Goal: Transaction & Acquisition: Purchase product/service

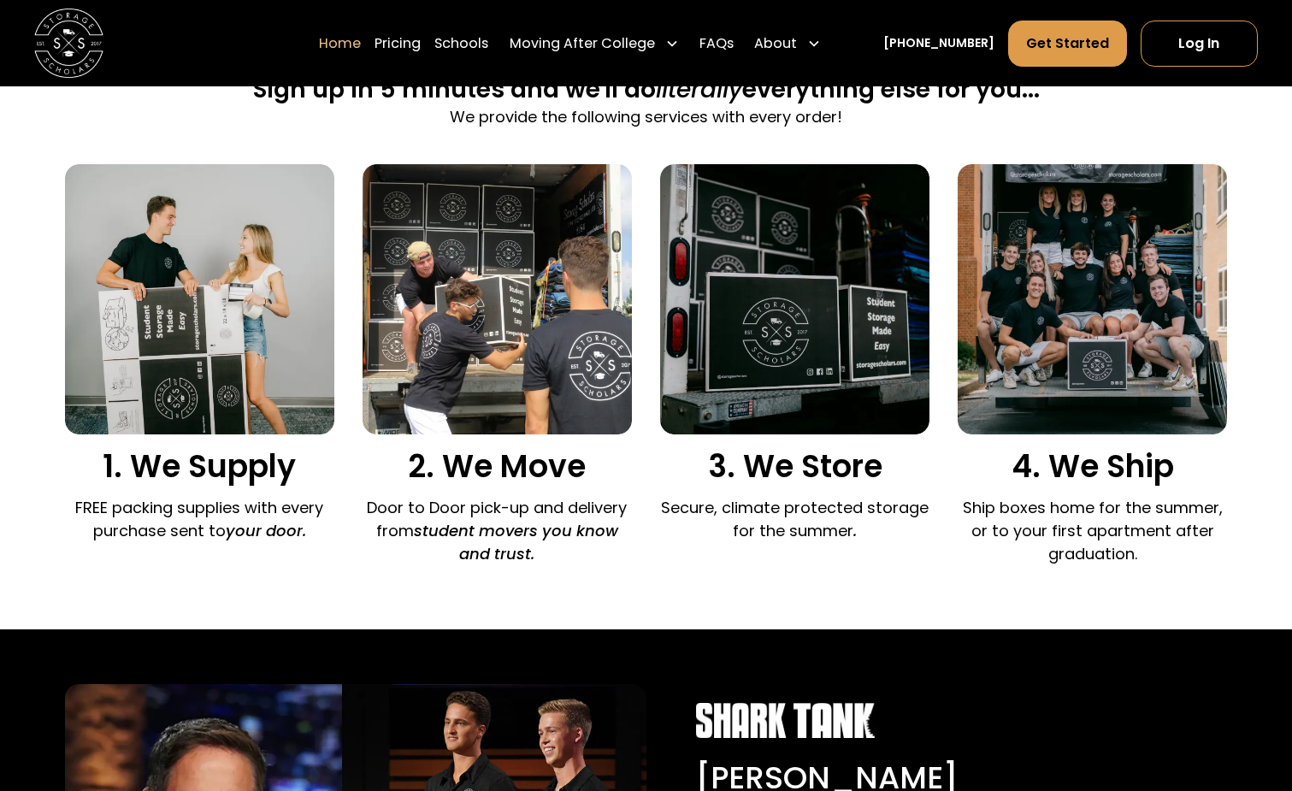
scroll to position [1113, 0]
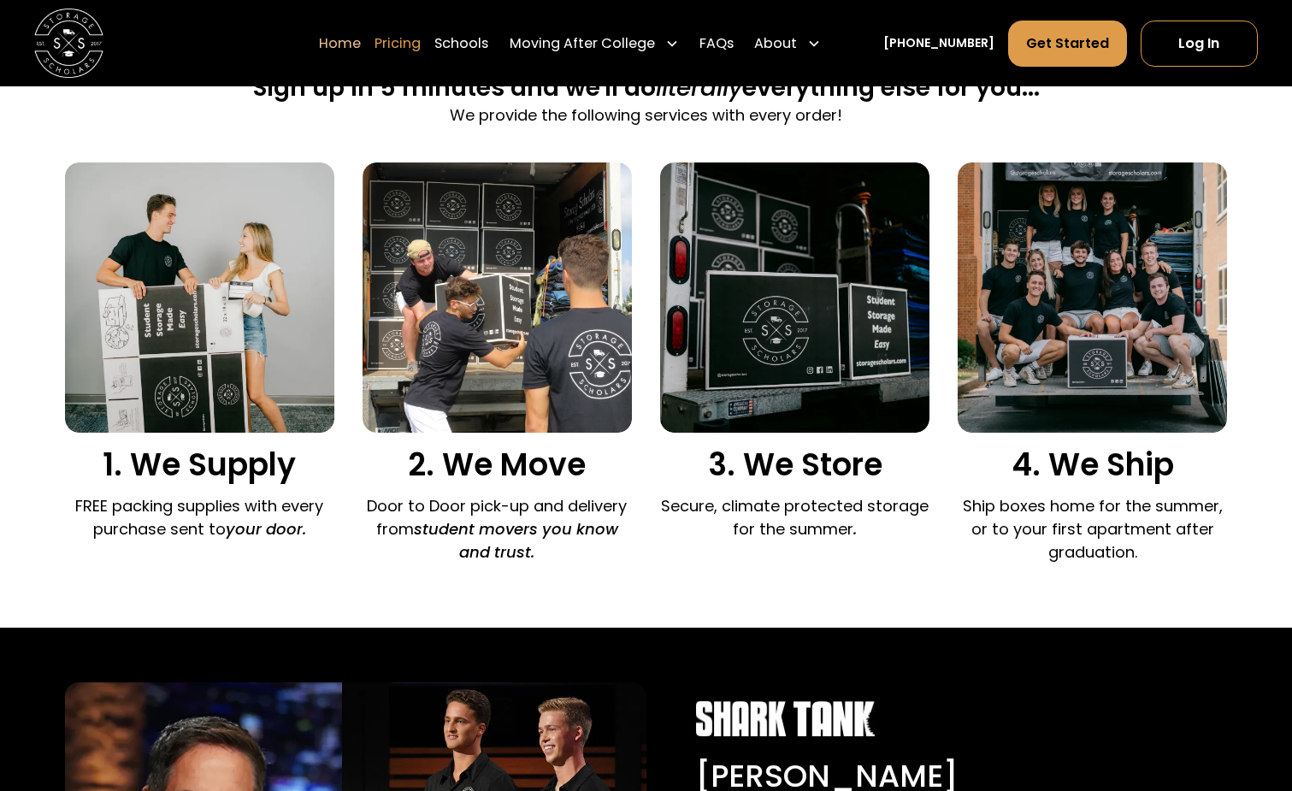
click at [421, 44] on link "Pricing" at bounding box center [398, 43] width 46 height 48
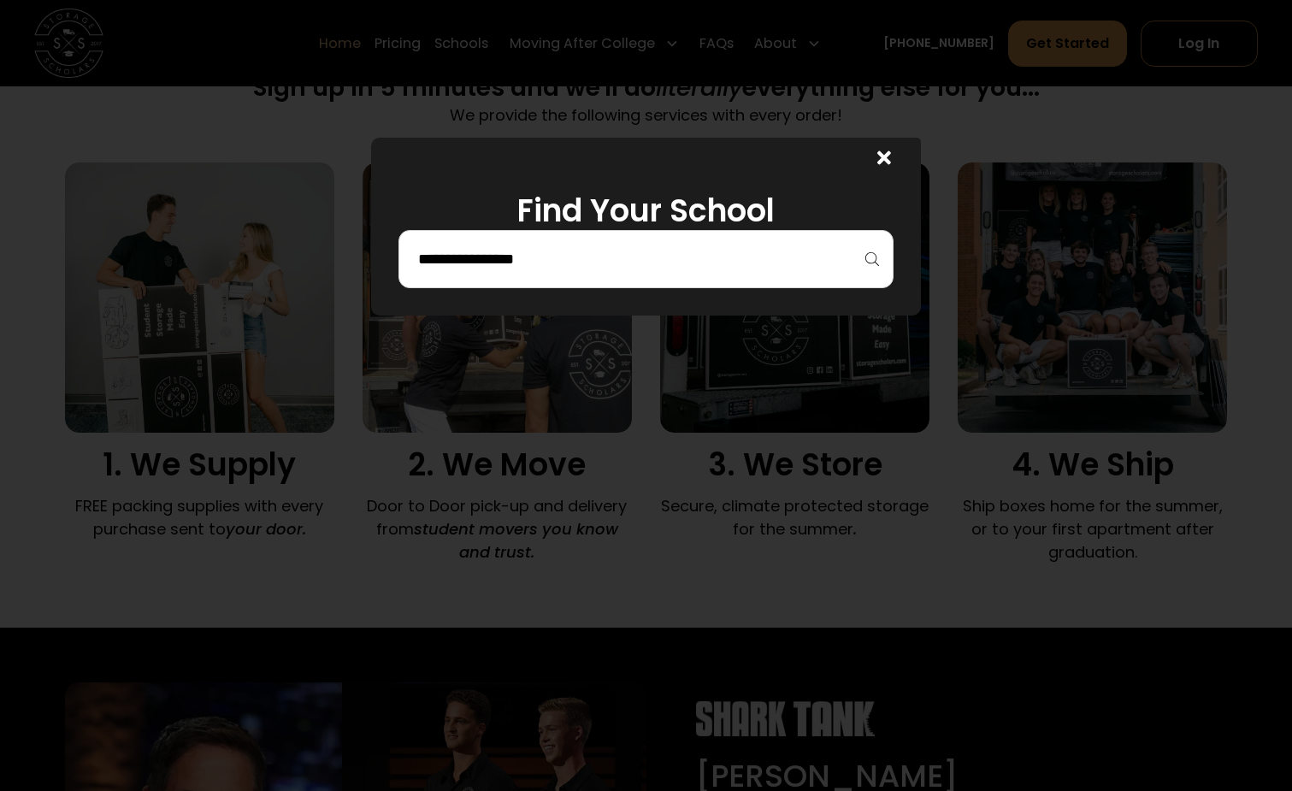
click at [882, 151] on icon at bounding box center [884, 158] width 14 height 20
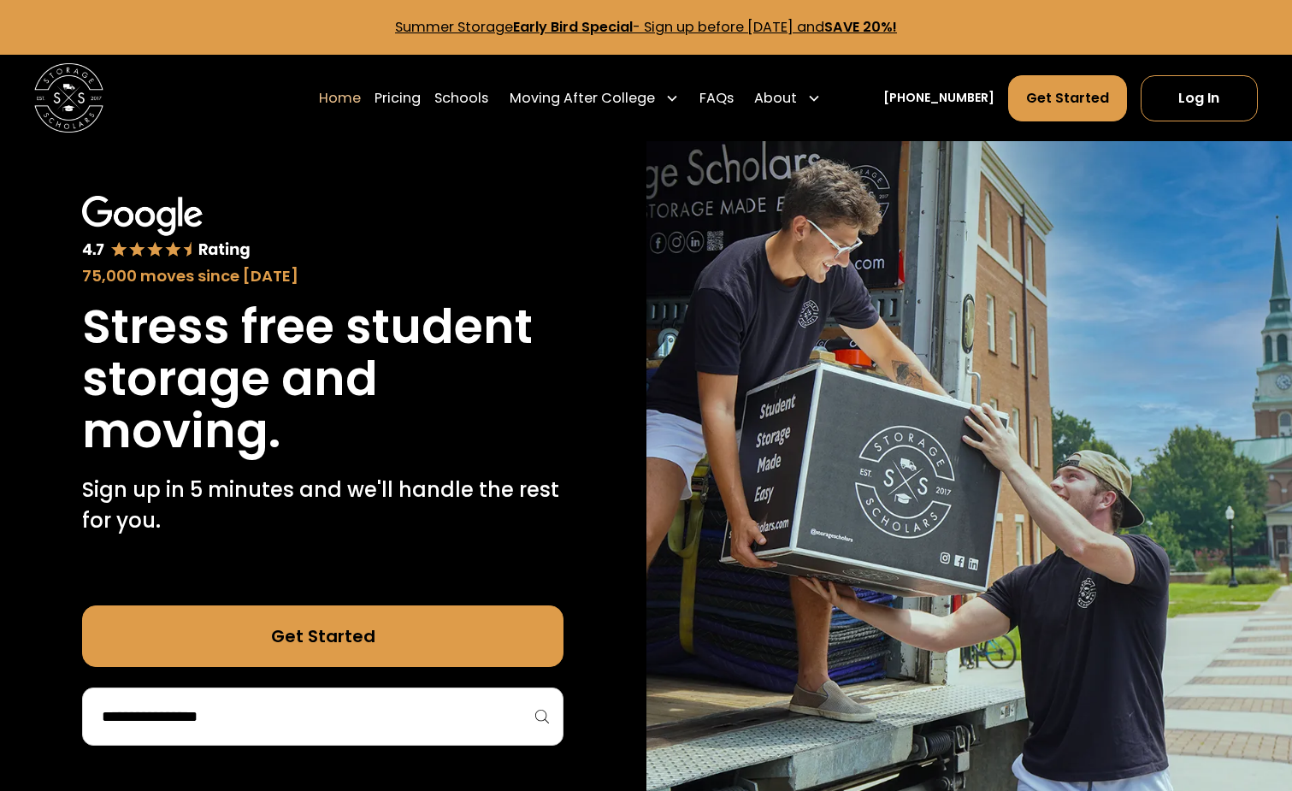
scroll to position [0, 0]
click at [421, 97] on link "Pricing" at bounding box center [398, 98] width 46 height 48
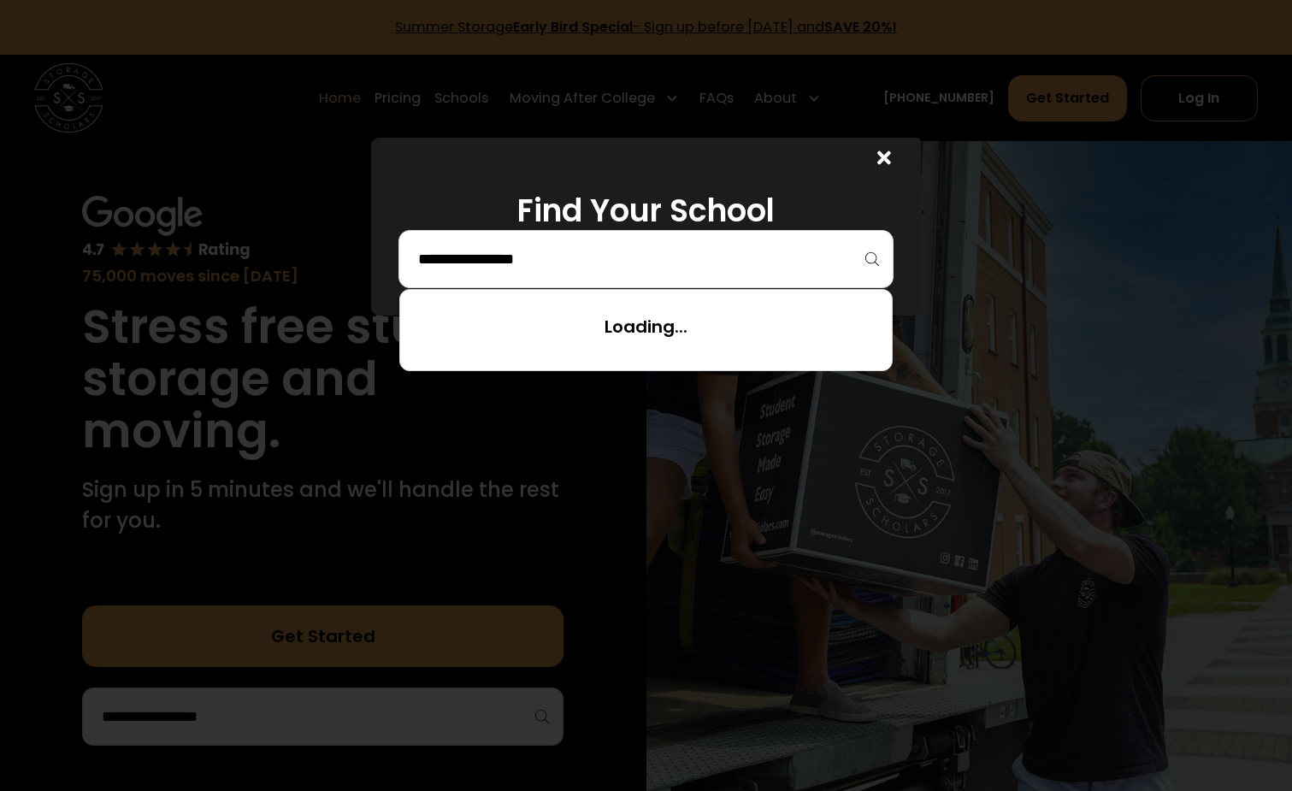
click at [552, 260] on input "search" at bounding box center [646, 259] width 460 height 29
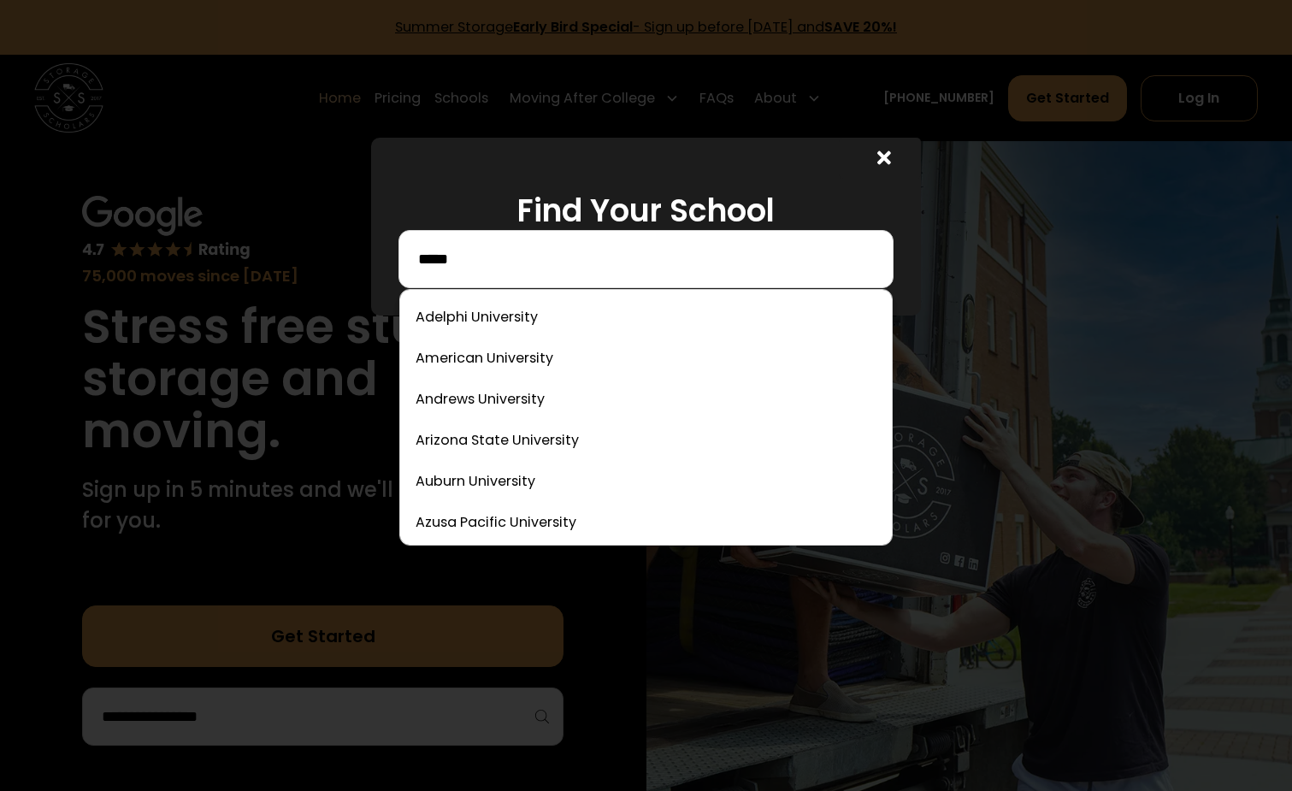
drag, startPoint x: 552, startPoint y: 260, endPoint x: 886, endPoint y: 164, distance: 347.0
click at [886, 164] on icon at bounding box center [884, 158] width 14 height 20
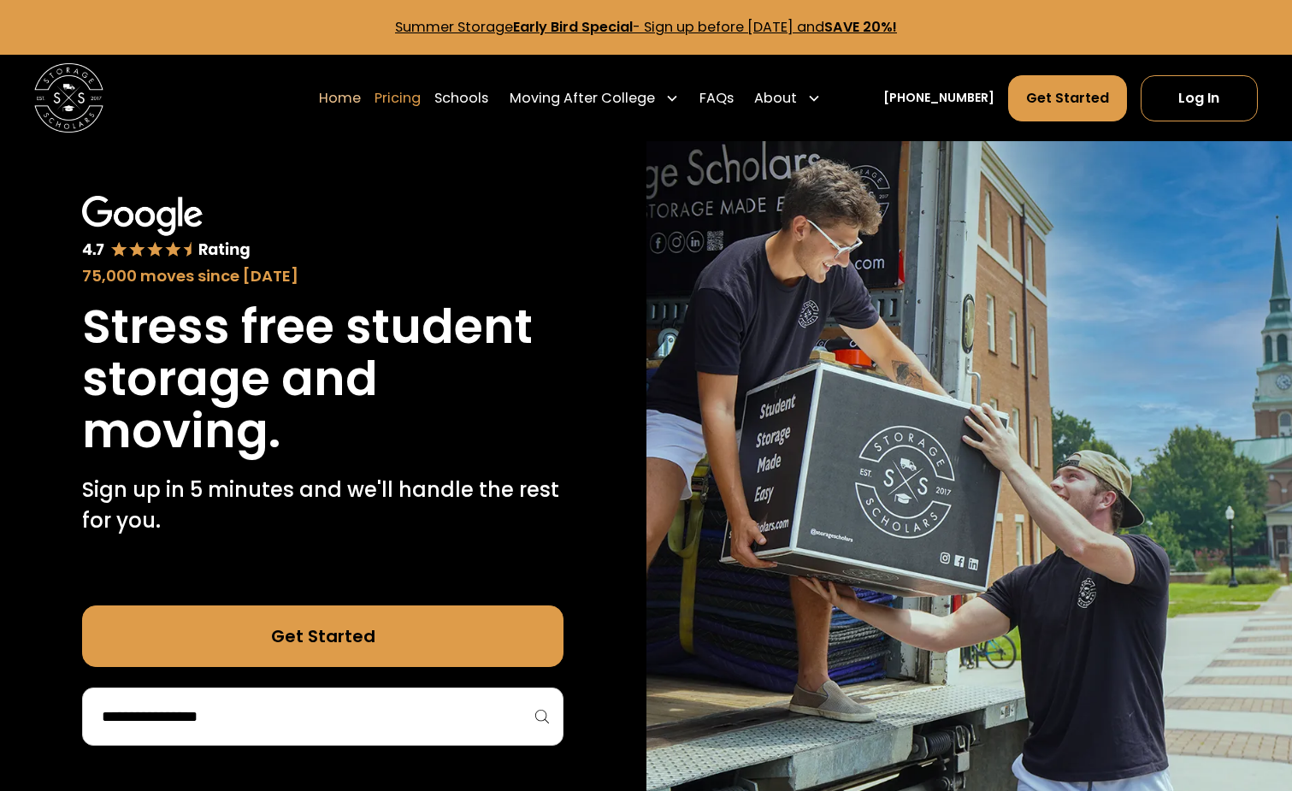
click at [421, 109] on link "Pricing" at bounding box center [398, 98] width 46 height 48
click at [421, 97] on link "Pricing" at bounding box center [398, 98] width 46 height 48
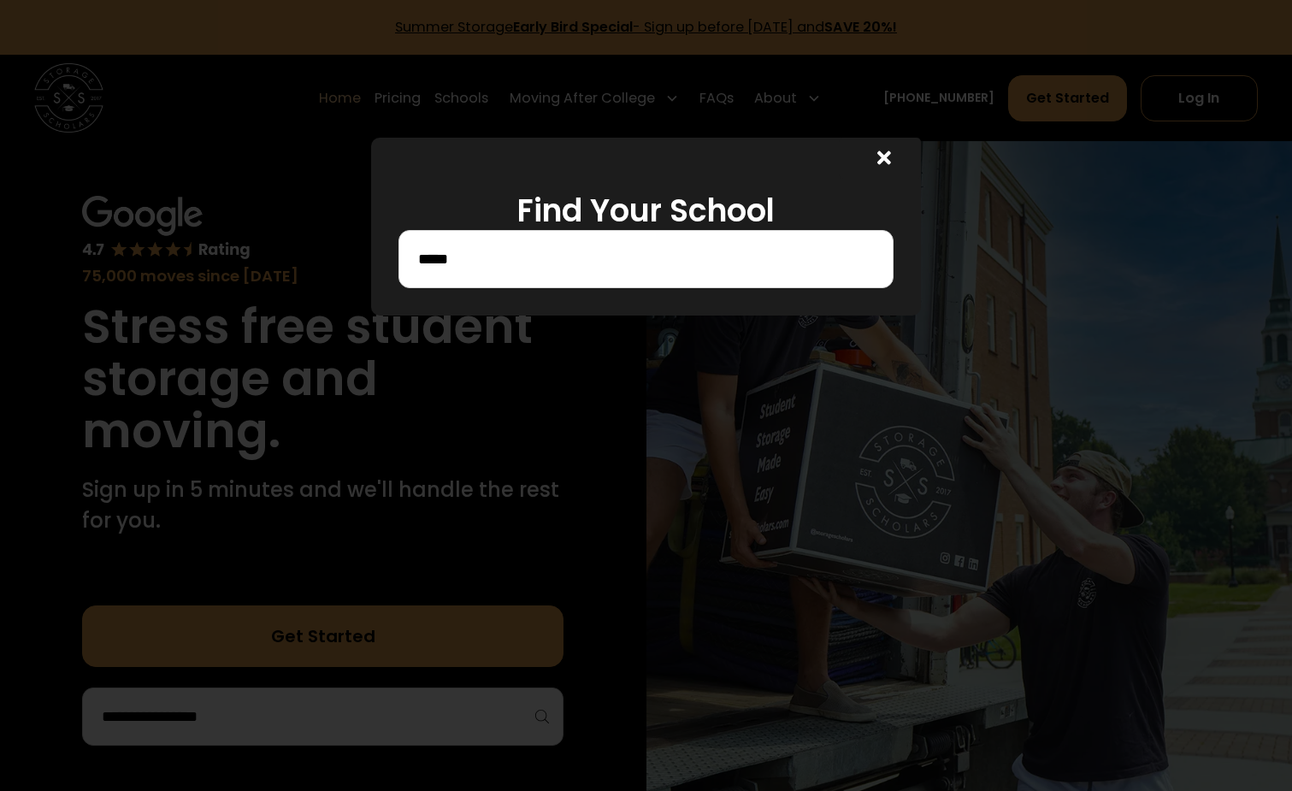
click at [484, 256] on input "*****" at bounding box center [646, 259] width 460 height 29
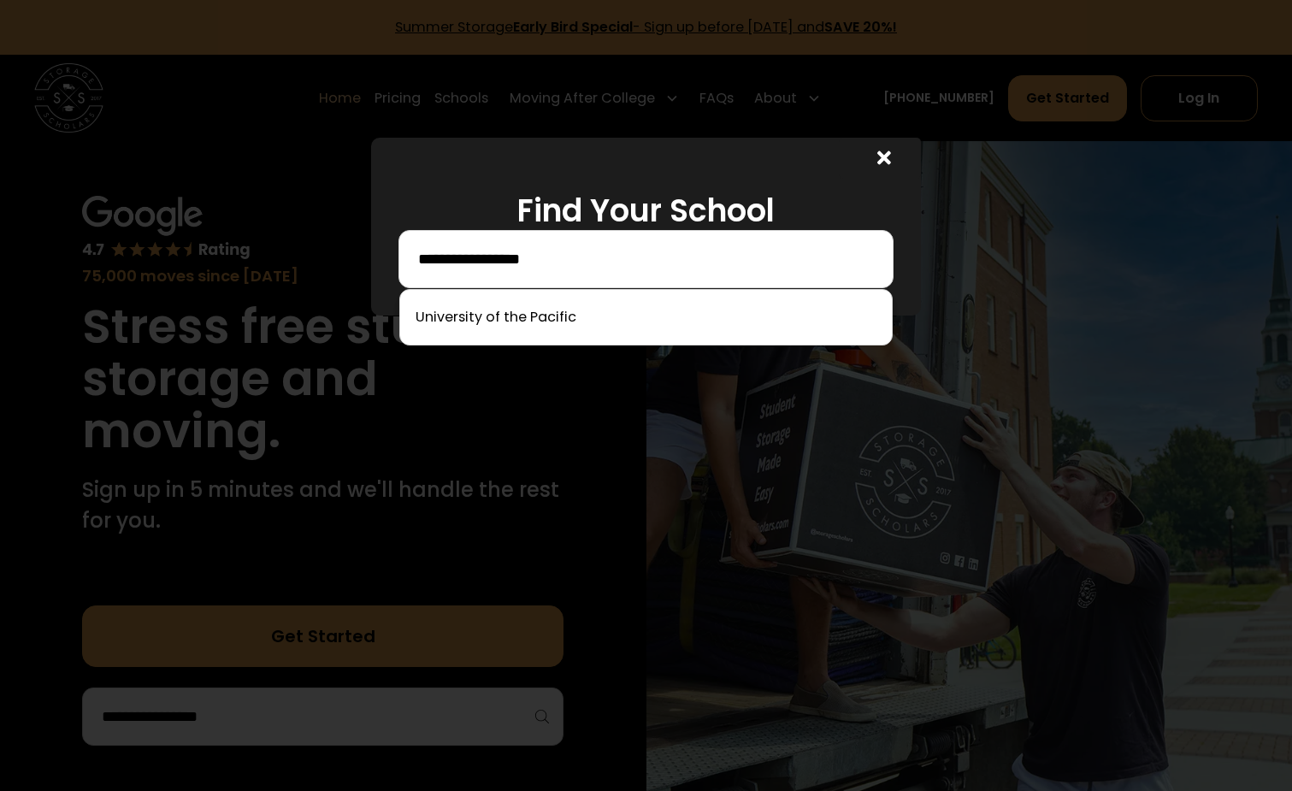
drag, startPoint x: 484, startPoint y: 253, endPoint x: 557, endPoint y: 363, distance: 132.1
click at [557, 363] on div at bounding box center [646, 395] width 1292 height 791
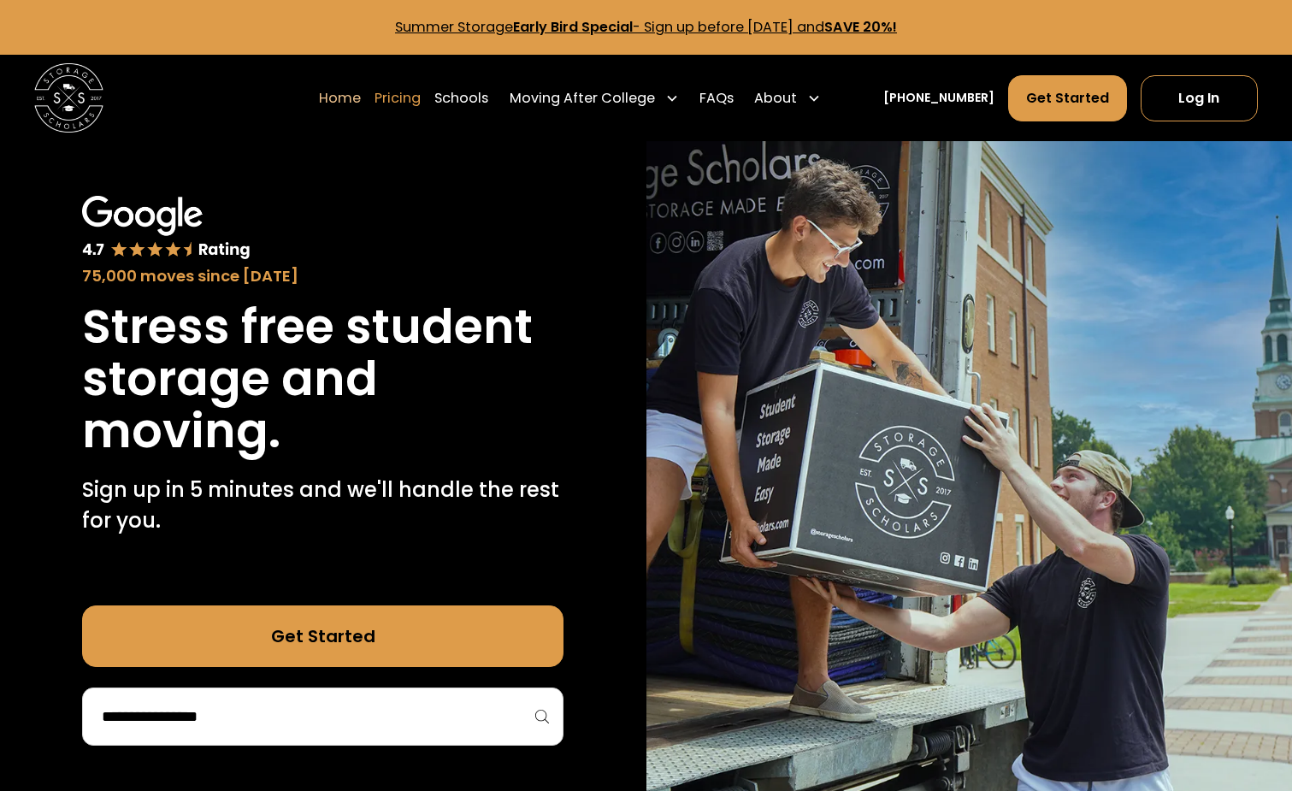
click at [421, 102] on link "Pricing" at bounding box center [398, 98] width 46 height 48
click at [421, 98] on link "Pricing" at bounding box center [398, 98] width 46 height 48
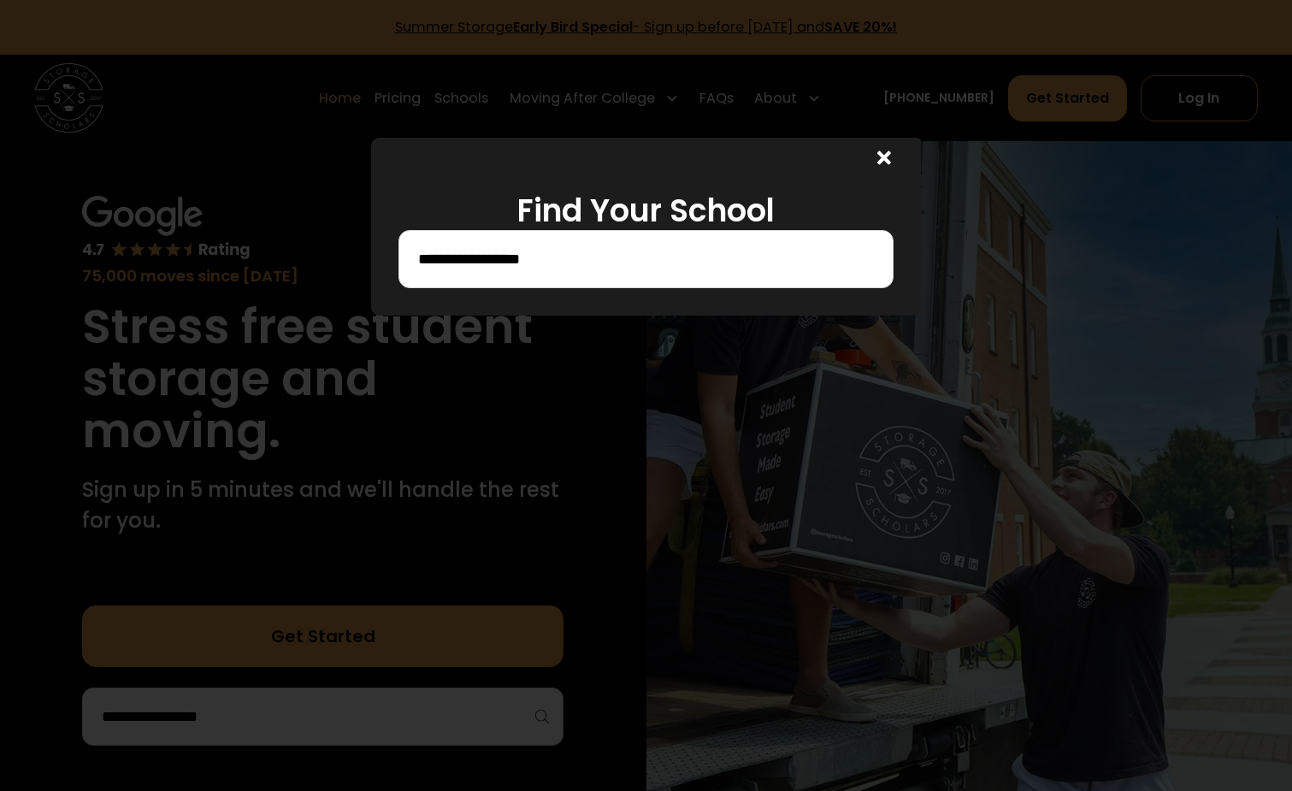
click at [554, 260] on input "**********" at bounding box center [646, 259] width 460 height 29
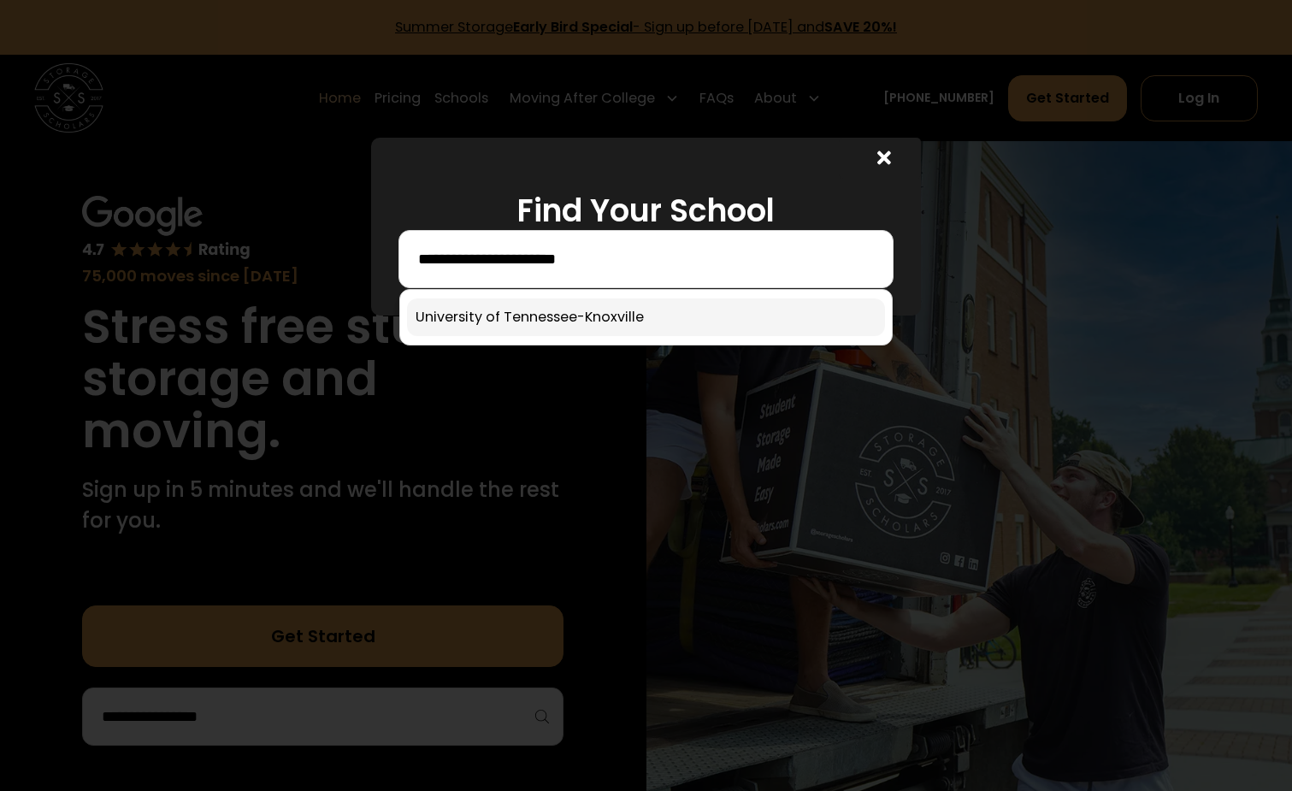
type input "**********"
click at [554, 316] on link at bounding box center [646, 317] width 479 height 38
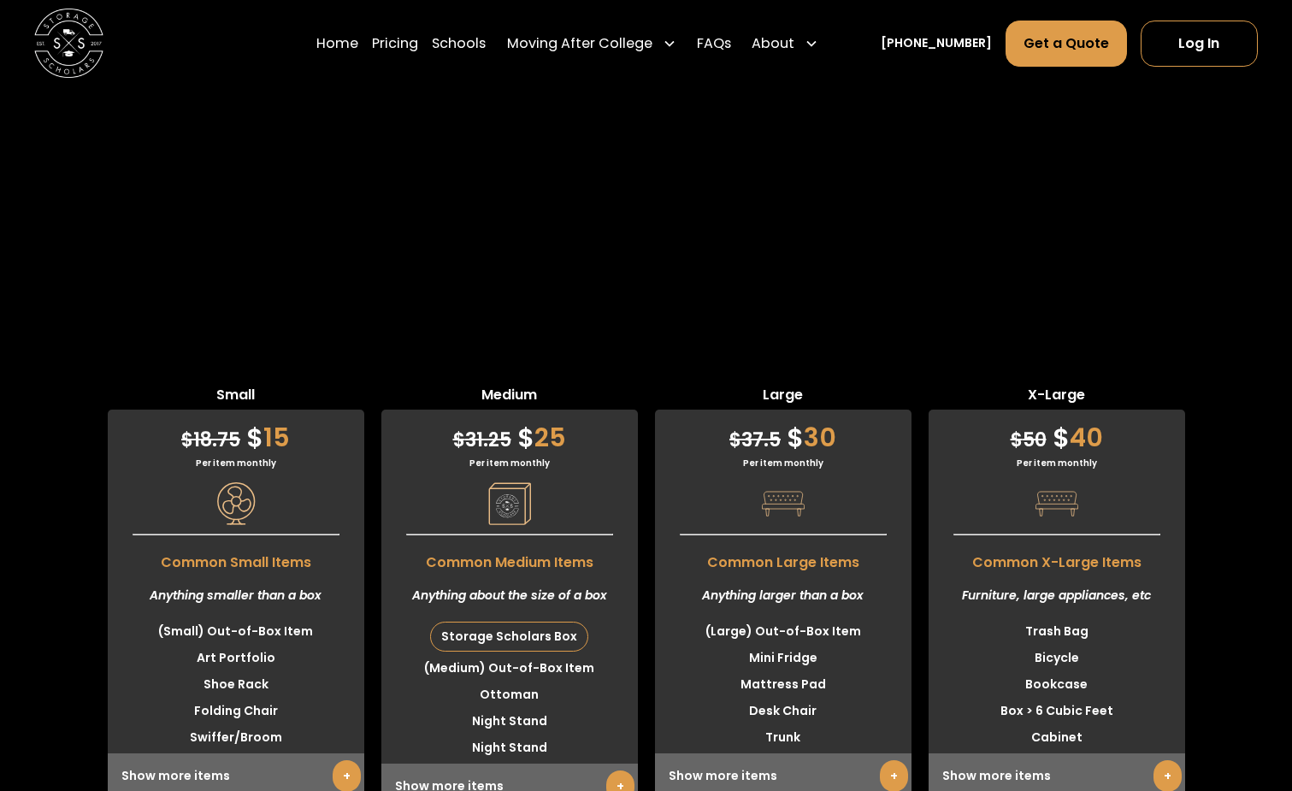
scroll to position [4399, 0]
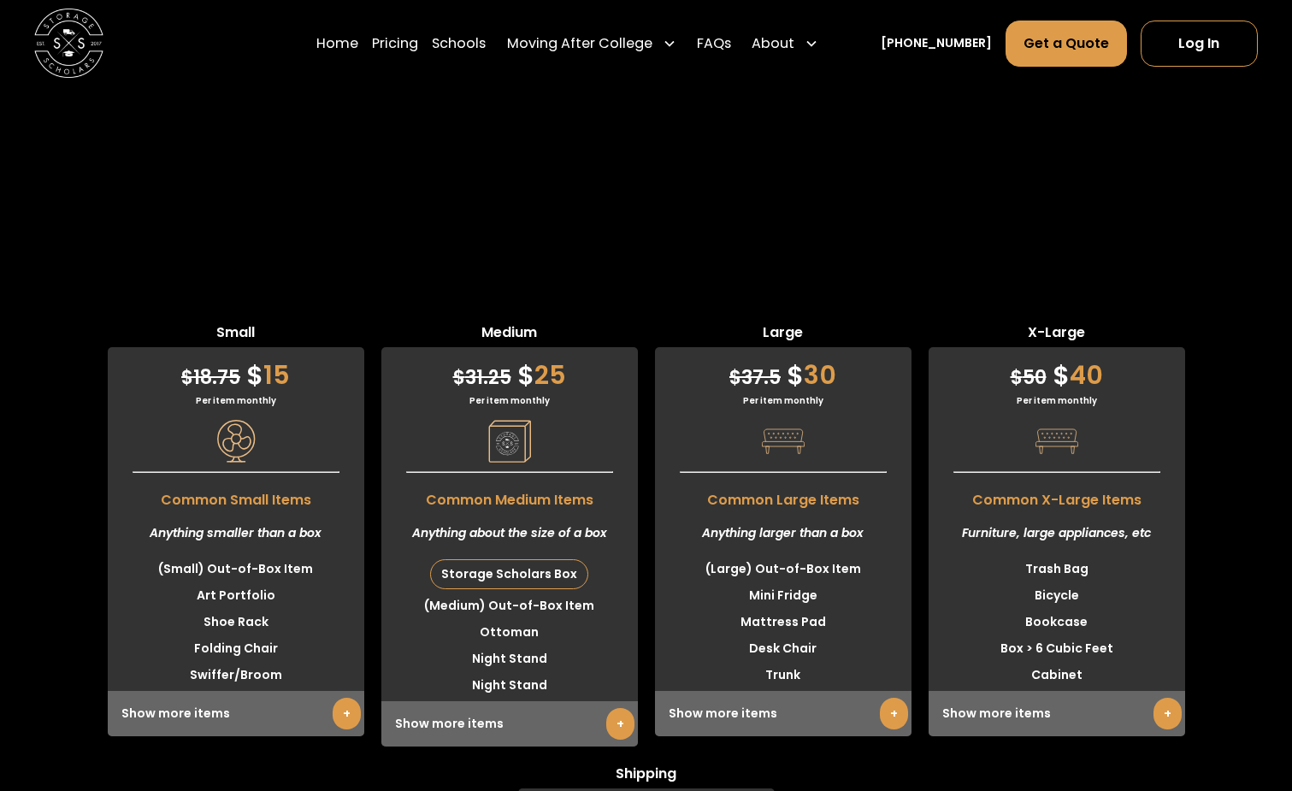
scroll to position [4460, 0]
